Goal: Task Accomplishment & Management: Use online tool/utility

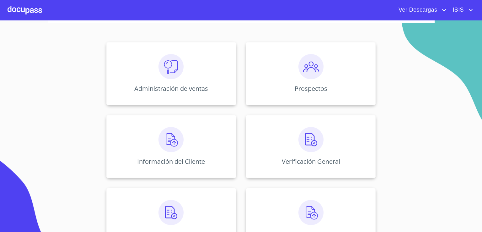
scroll to position [77, 0]
click at [218, 136] on div "Información del Cliente" at bounding box center [171, 146] width 130 height 63
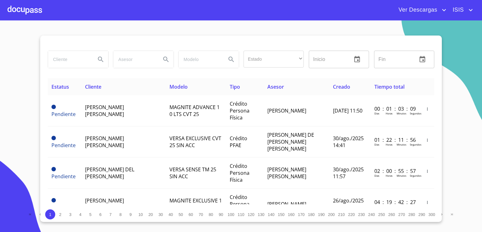
click at [61, 60] on input "search" at bounding box center [69, 59] width 43 height 17
type input "[PERSON_NAME]"
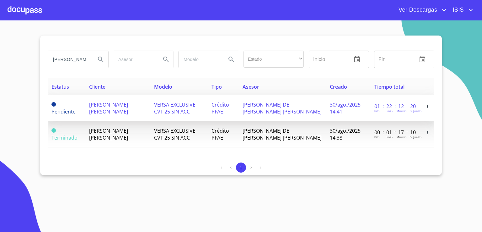
click at [426, 106] on icon "button" at bounding box center [427, 106] width 4 height 4
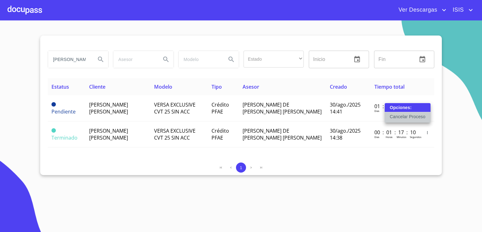
click at [422, 116] on p "Cancelar Proceso" at bounding box center [408, 116] width 36 height 6
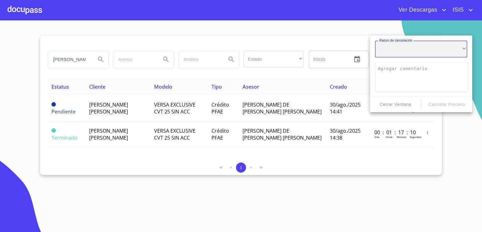
click at [405, 51] on div "​" at bounding box center [421, 48] width 92 height 17
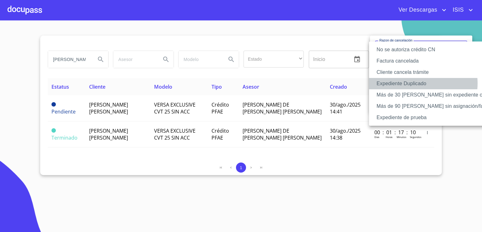
click at [417, 83] on li "Expediente Duplicado" at bounding box center [439, 83] width 140 height 11
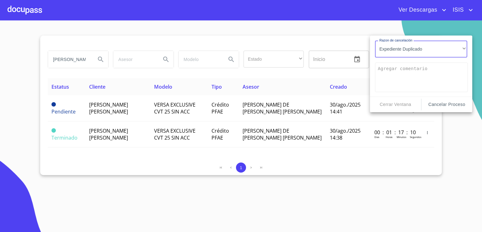
click at [445, 104] on span "Cancelar Proceso" at bounding box center [447, 104] width 46 height 8
